Goal: Navigation & Orientation: Understand site structure

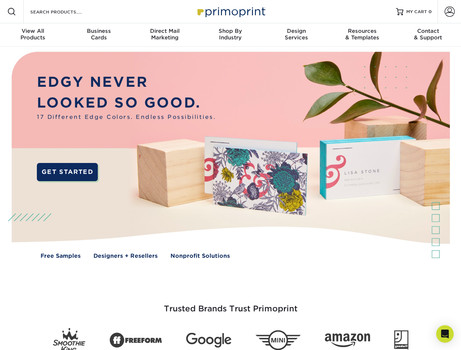
click at [230, 175] on img at bounding box center [230, 161] width 456 height 228
click at [12, 12] on span at bounding box center [11, 11] width 9 height 9
click at [449, 12] on span at bounding box center [449, 12] width 10 height 10
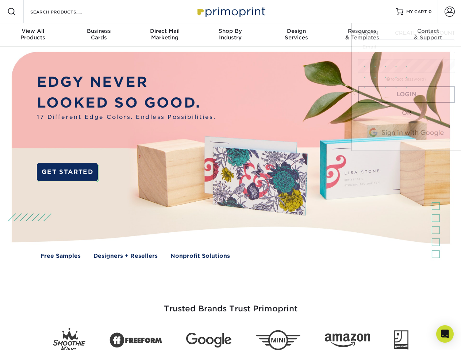
click at [33, 35] on div "View All Products" at bounding box center [33, 34] width 66 height 13
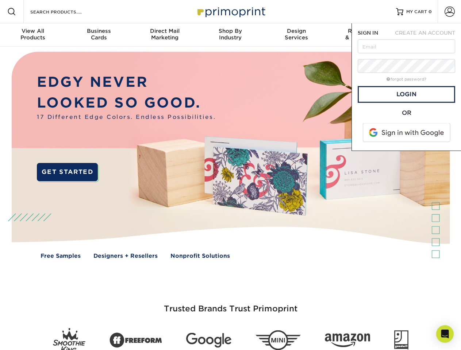
click at [98, 35] on div "Business Cards" at bounding box center [99, 34] width 66 height 13
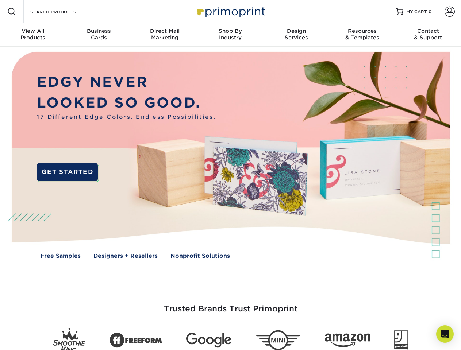
click at [164, 35] on div "Direct Mail Marketing" at bounding box center [165, 34] width 66 height 13
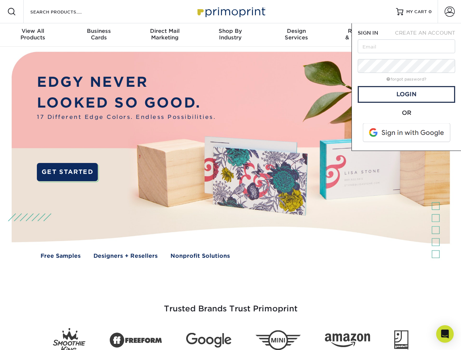
click at [230, 35] on div "Shop By Industry" at bounding box center [230, 34] width 66 height 13
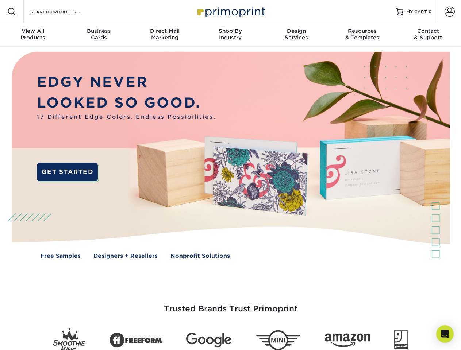
click at [296, 35] on div "Design Services" at bounding box center [296, 34] width 66 height 13
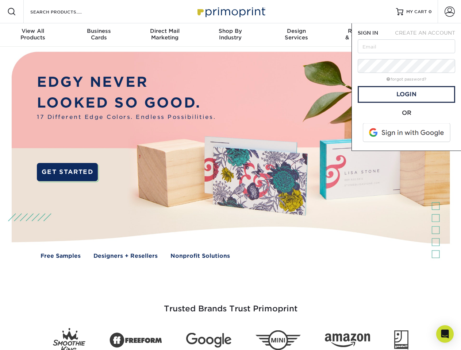
click at [362, 35] on span "SIGN IN" at bounding box center [367, 33] width 20 height 6
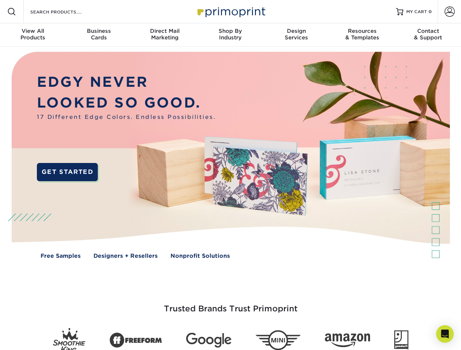
click at [428, 35] on div "Contact & Support" at bounding box center [428, 34] width 66 height 13
